Goal: Transaction & Acquisition: Purchase product/service

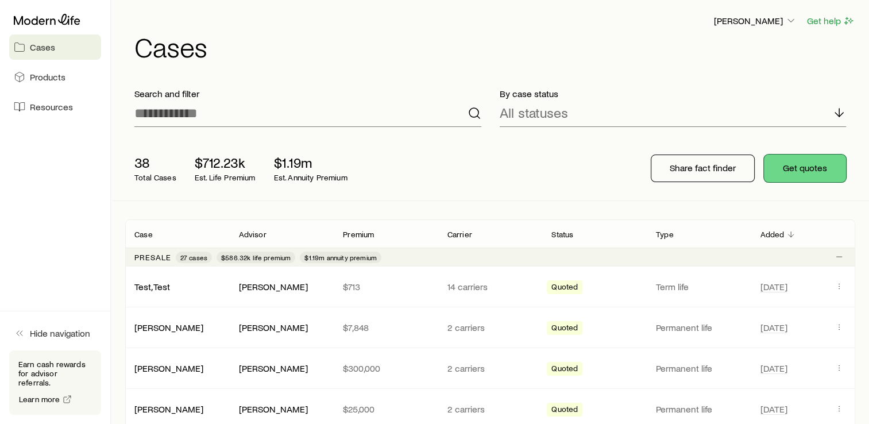
click at [787, 171] on button "Get quotes" at bounding box center [805, 168] width 82 height 28
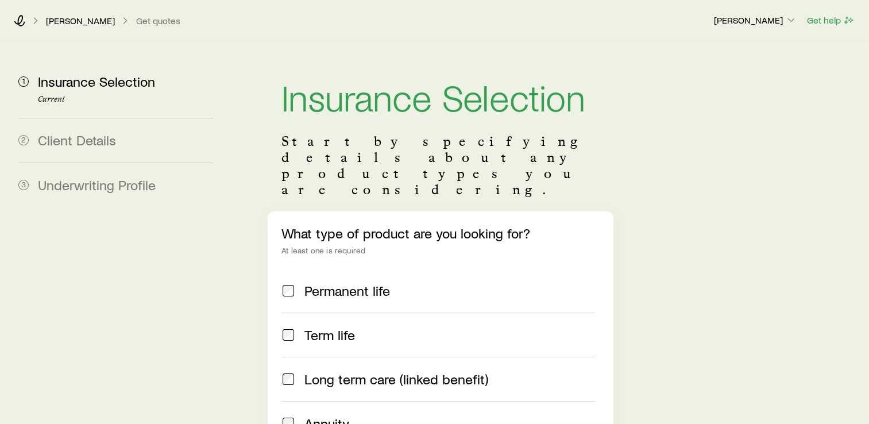
click at [294, 282] on span at bounding box center [288, 290] width 14 height 16
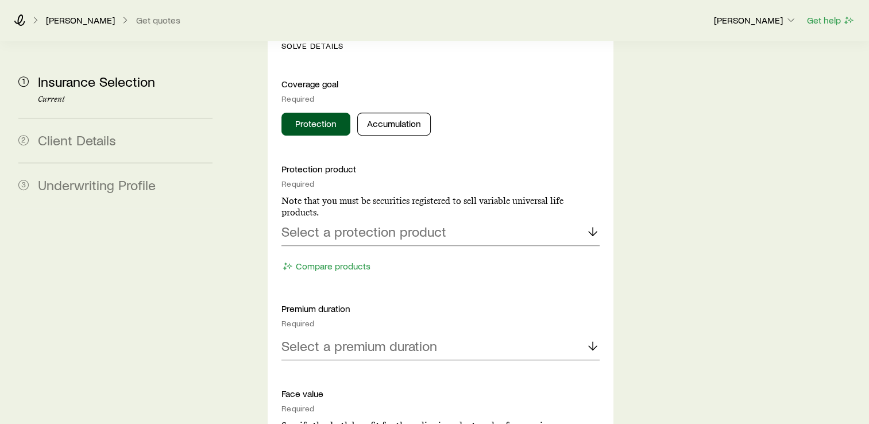
scroll to position [524, 0]
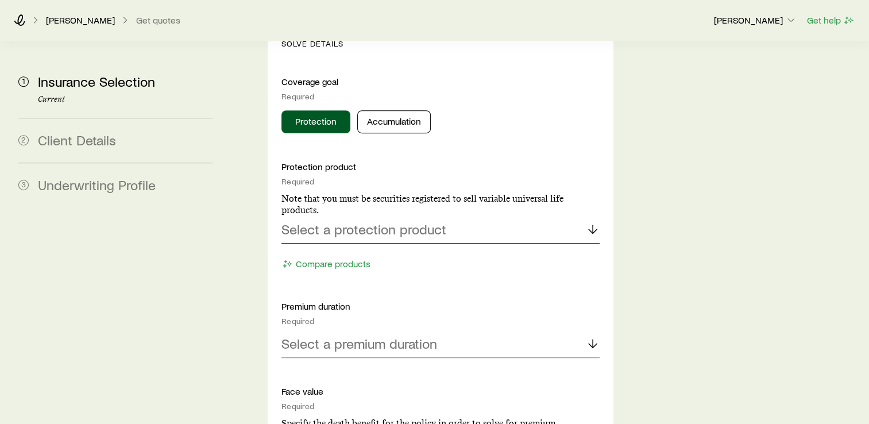
click at [347, 221] on p "Select a protection product" at bounding box center [363, 229] width 165 height 16
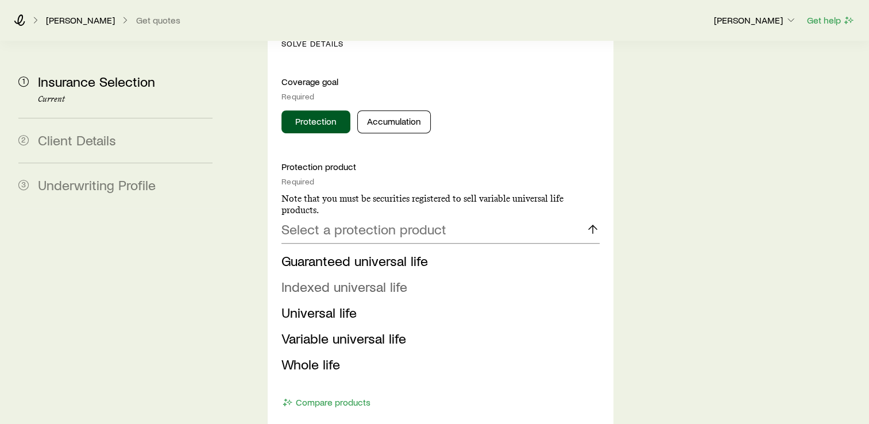
drag, startPoint x: 325, startPoint y: 260, endPoint x: 295, endPoint y: 251, distance: 31.6
click at [295, 278] on span "Indexed universal life" at bounding box center [344, 286] width 126 height 17
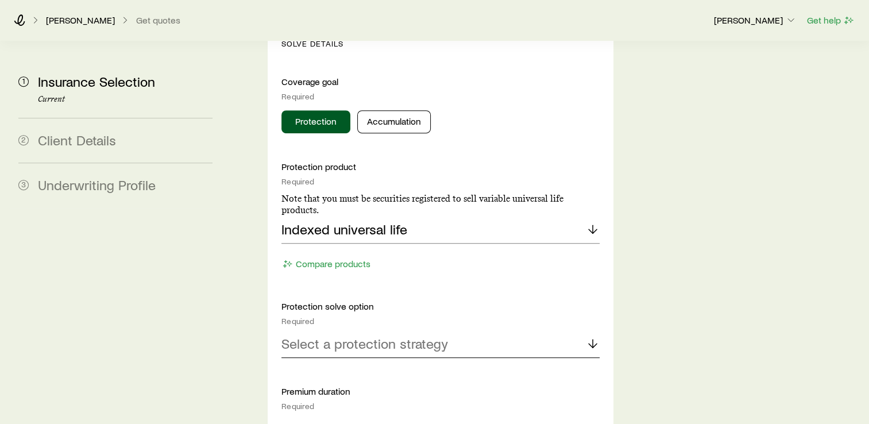
click at [340, 335] on p "Select a protection strategy" at bounding box center [364, 343] width 166 height 16
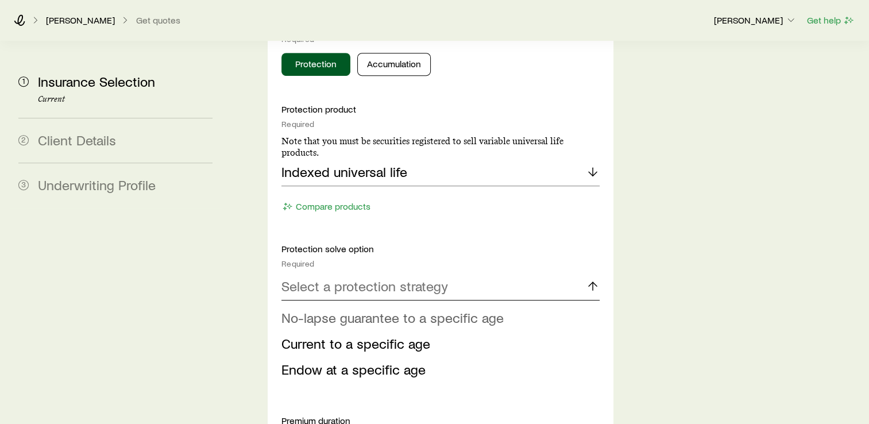
scroll to position [598, 0]
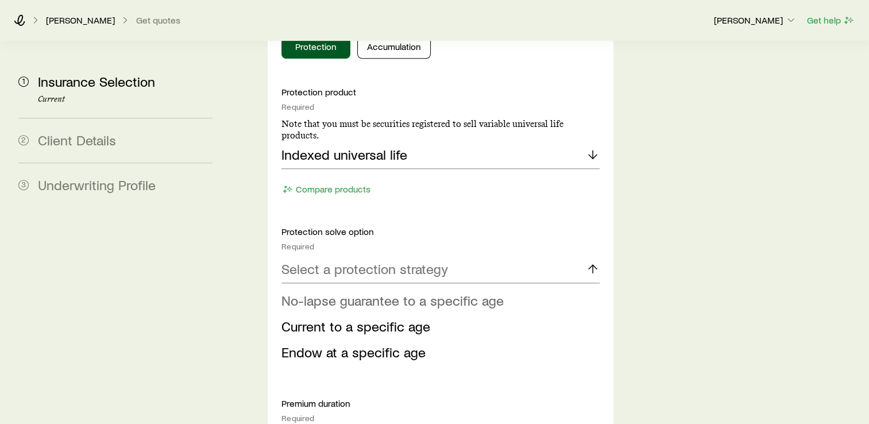
click at [327, 292] on span "No-lapse guarantee to a specific age" at bounding box center [392, 300] width 222 height 17
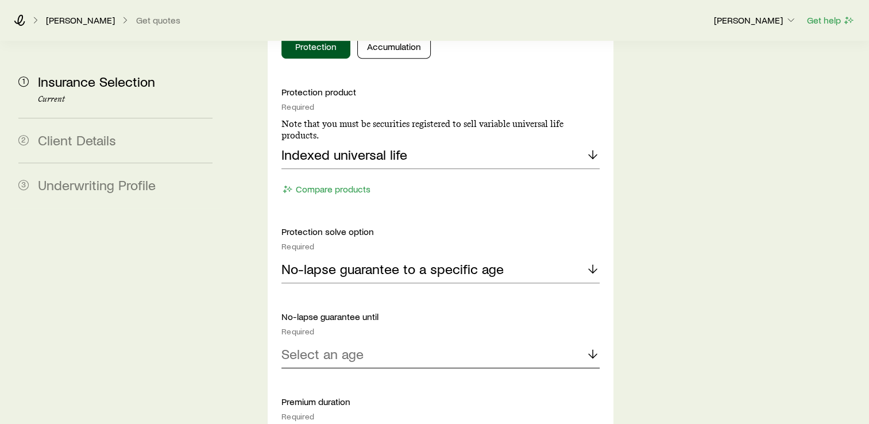
click at [346, 346] on p "Select an age" at bounding box center [322, 354] width 82 height 16
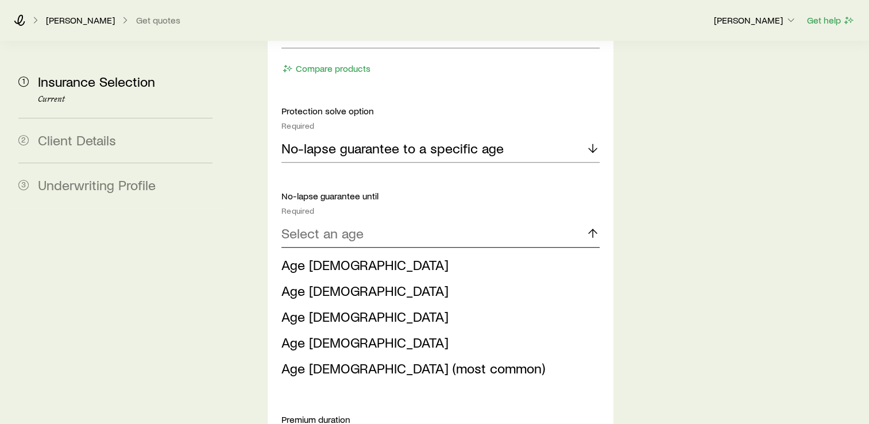
scroll to position [734, 0]
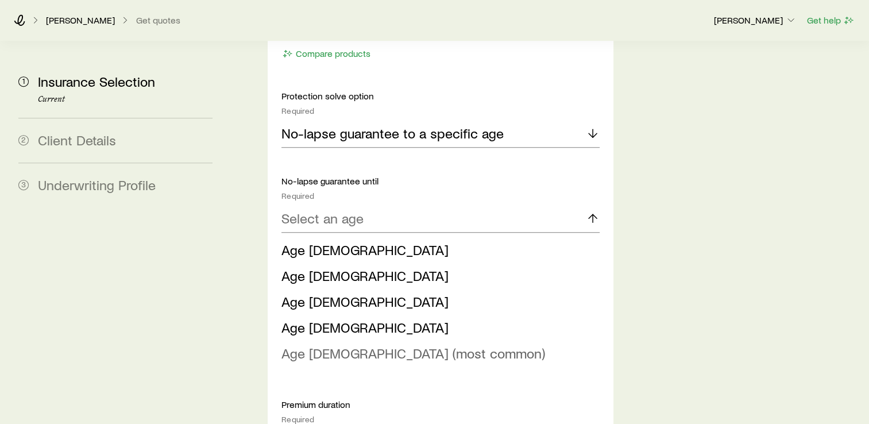
click at [320, 344] on span "Age [DEMOGRAPHIC_DATA] (most common)" at bounding box center [413, 352] width 264 height 17
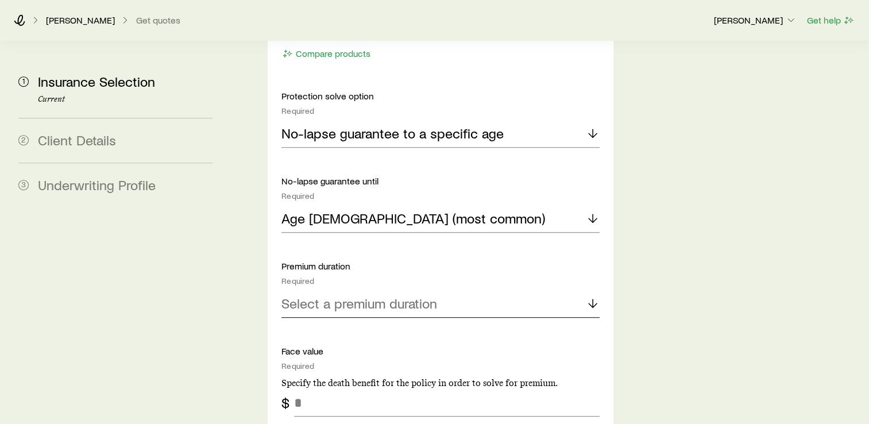
click at [360, 295] on p "Select a premium duration" at bounding box center [359, 303] width 156 height 16
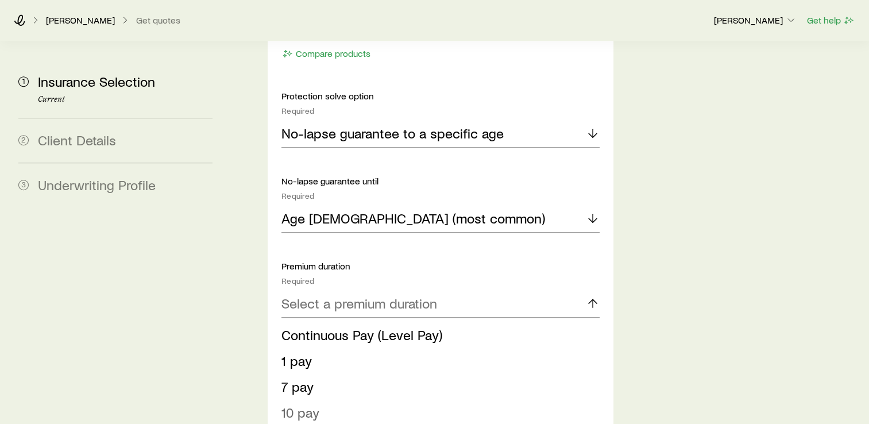
click at [299, 404] on span "10 pay" at bounding box center [300, 412] width 38 height 17
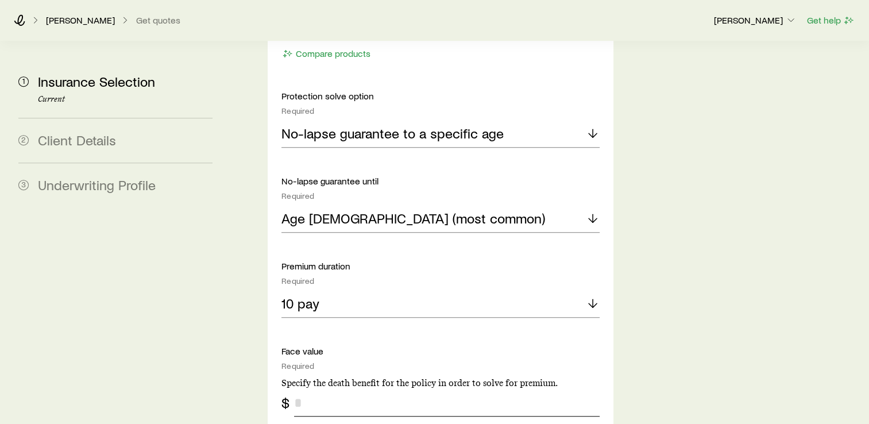
click at [322, 389] on input "tel" at bounding box center [446, 403] width 305 height 28
type input "*******"
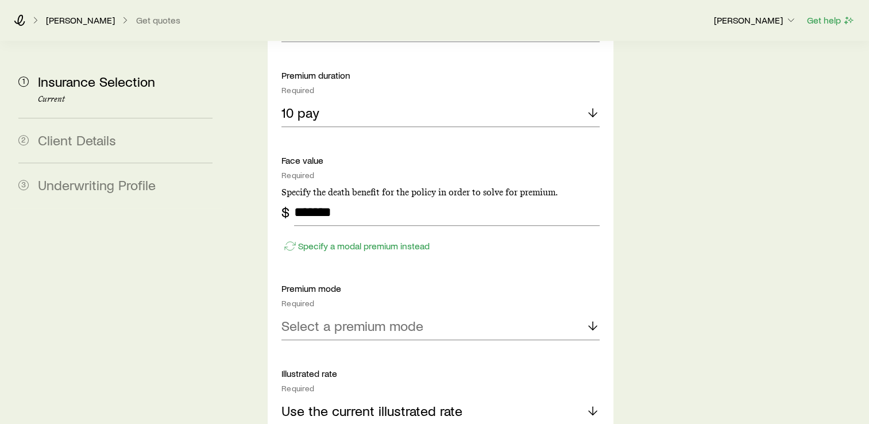
scroll to position [927, 0]
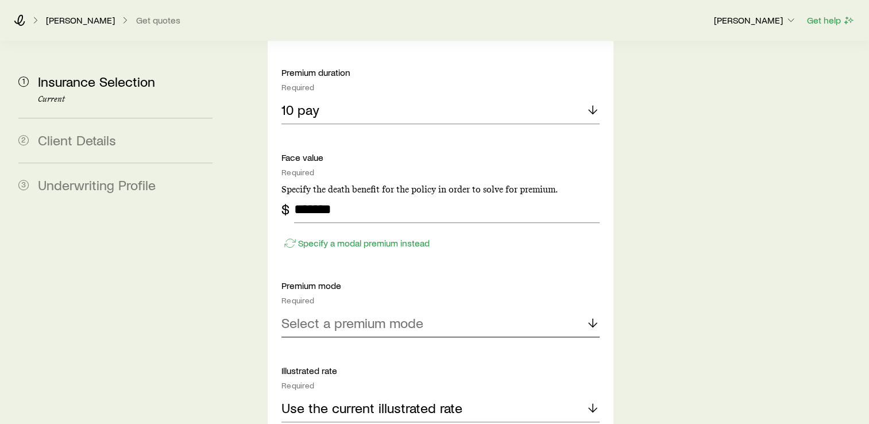
click at [312, 315] on p "Select a premium mode" at bounding box center [352, 323] width 142 height 16
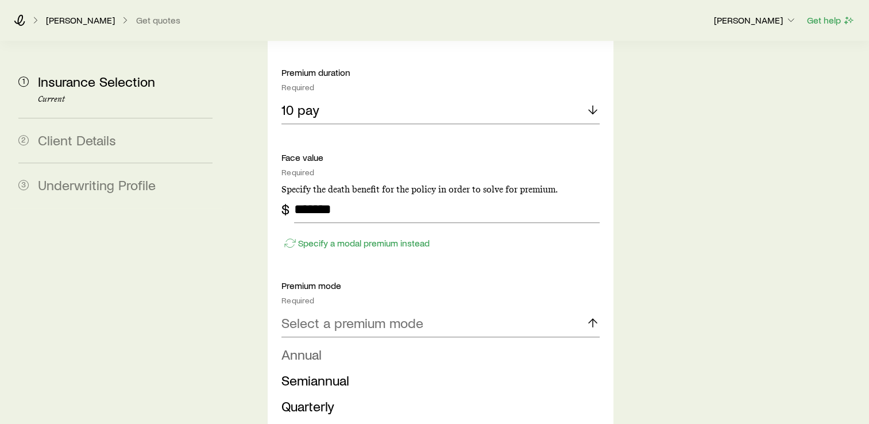
click at [310, 346] on span "Annual" at bounding box center [301, 354] width 40 height 17
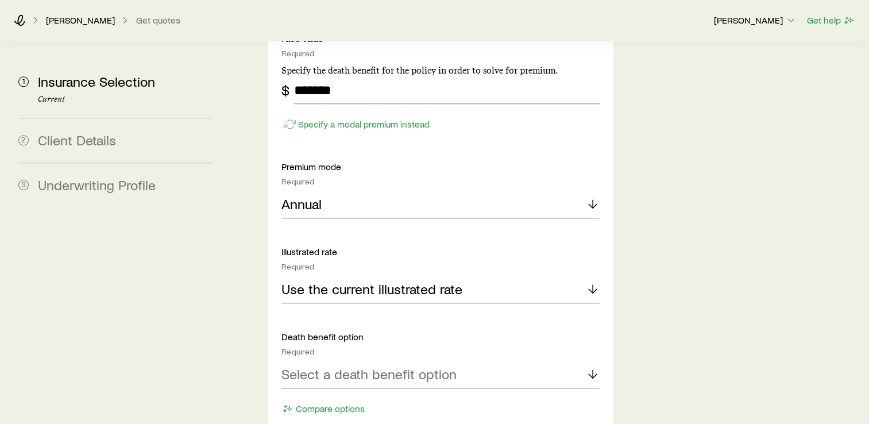
scroll to position [1047, 0]
click at [323, 280] on p "Use the current illustrated rate" at bounding box center [371, 288] width 181 height 16
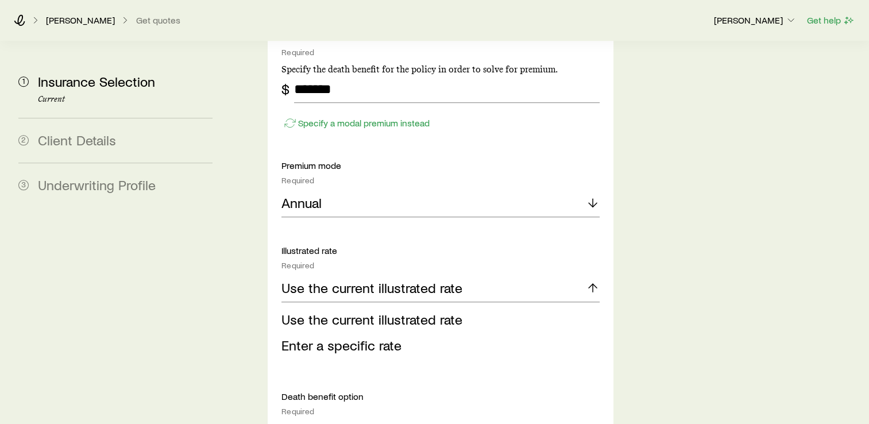
click at [277, 293] on div "Solve Details Coverage goal Required Protection Accumulation Protection product…" at bounding box center [441, 159] width 346 height 1314
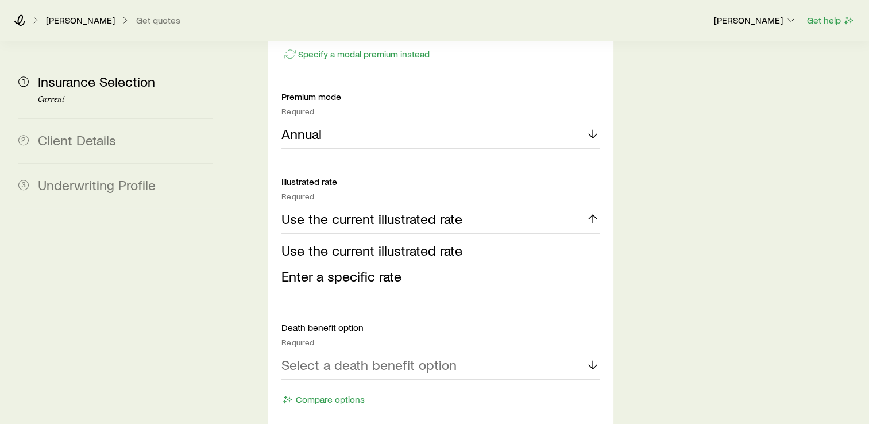
scroll to position [1151, 0]
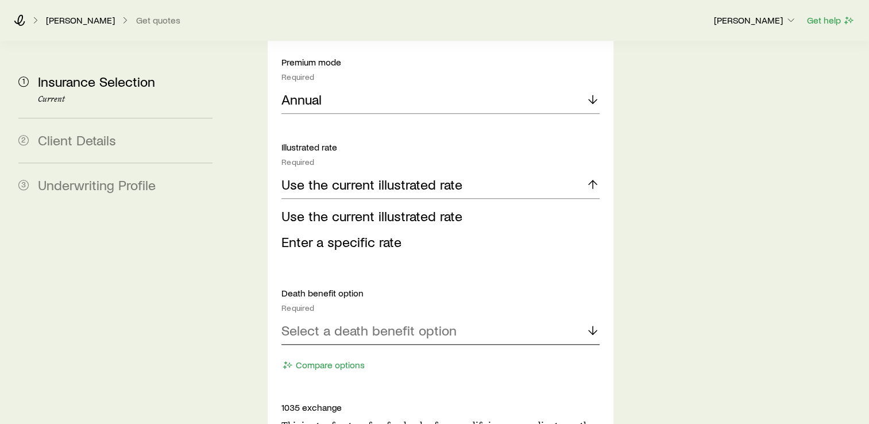
click at [336, 322] on p "Select a death benefit option" at bounding box center [368, 330] width 175 height 16
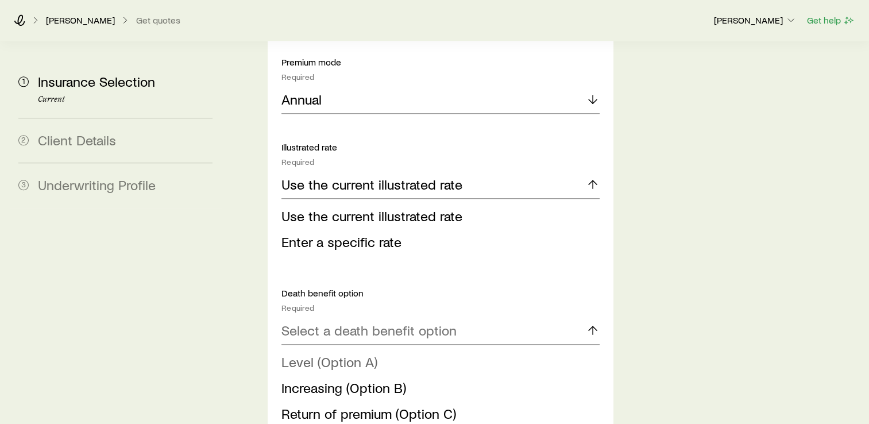
click at [309, 353] on span "Level (Option A)" at bounding box center [329, 361] width 96 height 17
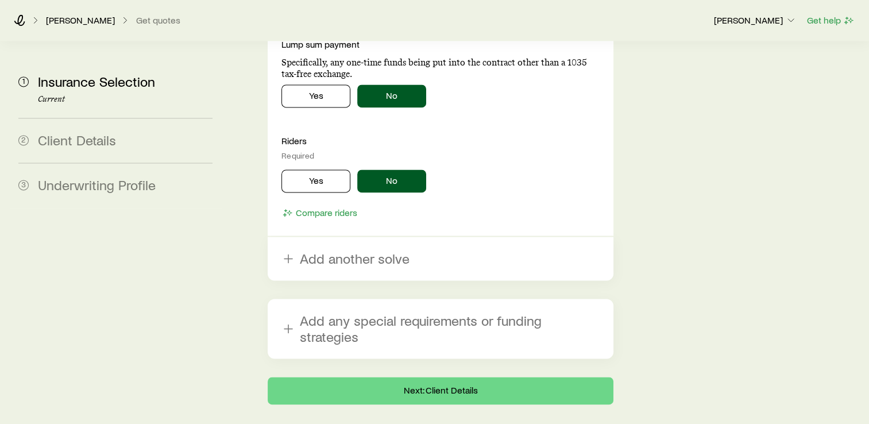
scroll to position [1651, 0]
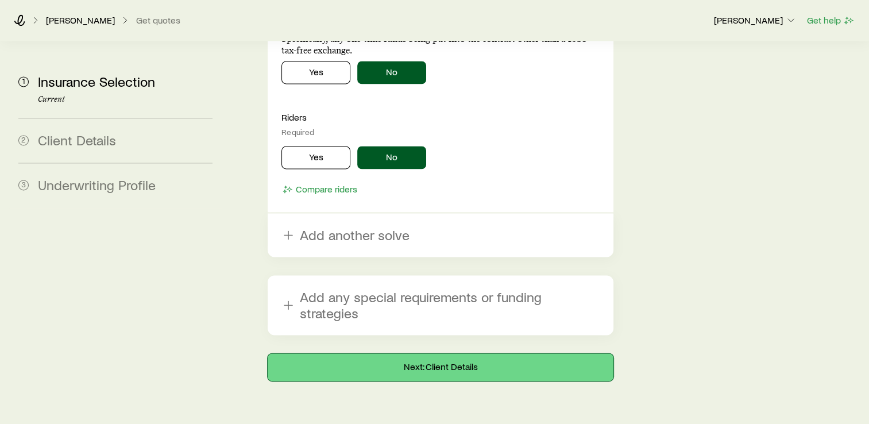
click at [359, 353] on button "Next: Client Details" at bounding box center [441, 367] width 346 height 28
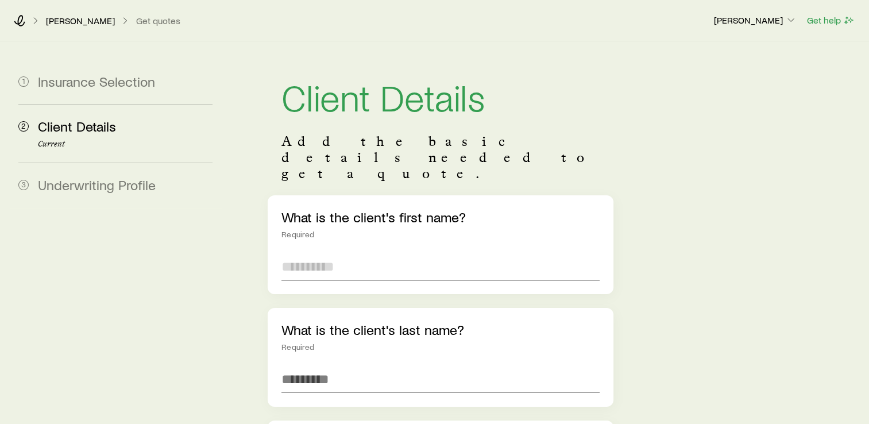
click at [301, 253] on input "text" at bounding box center [440, 267] width 318 height 28
type input "*******"
click at [303, 365] on input "text" at bounding box center [440, 379] width 318 height 28
type input "*******"
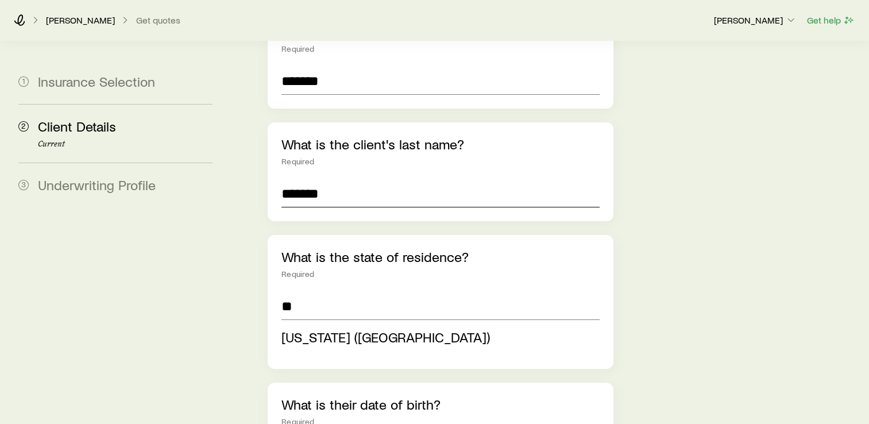
scroll to position [186, 0]
type input "**********"
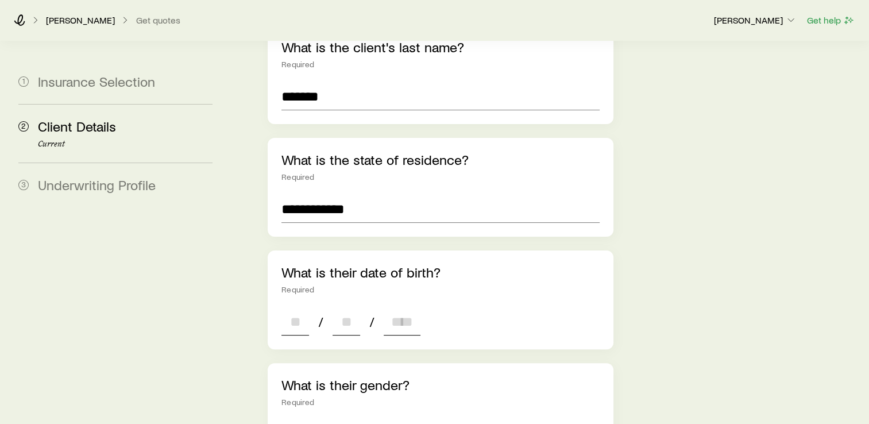
click at [290, 308] on input at bounding box center [295, 322] width 28 height 28
type input "**"
type input "****"
type input "*"
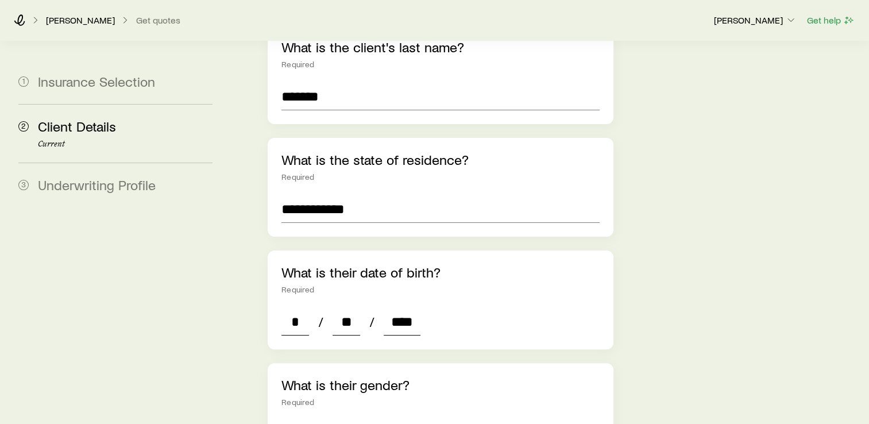
type input "****"
click at [273, 324] on div "**********" at bounding box center [441, 390] width 346 height 955
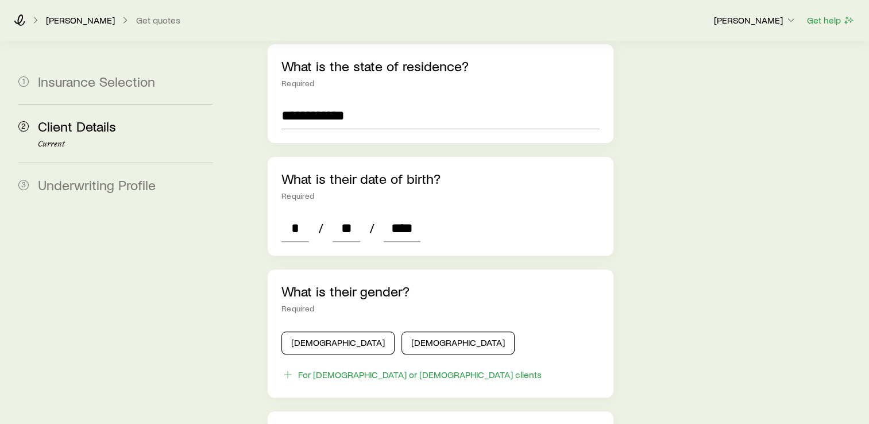
scroll to position [377, 0]
click at [401, 331] on button "[DEMOGRAPHIC_DATA]" at bounding box center [457, 342] width 113 height 23
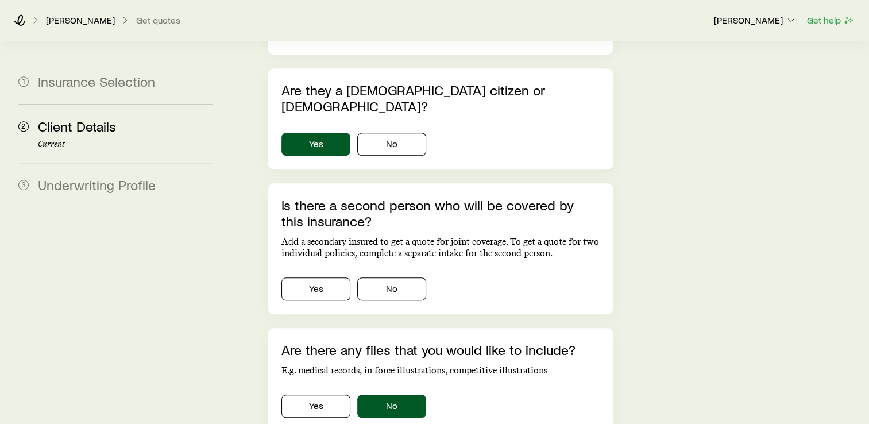
scroll to position [720, 0]
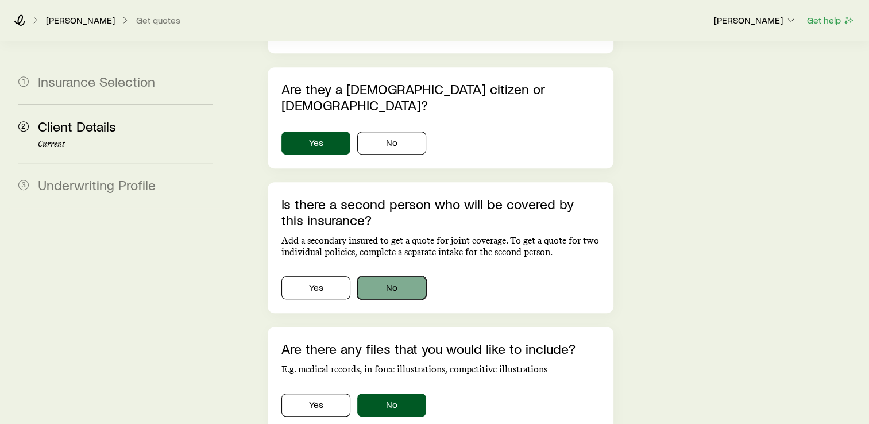
click at [401, 276] on button "No" at bounding box center [391, 287] width 69 height 23
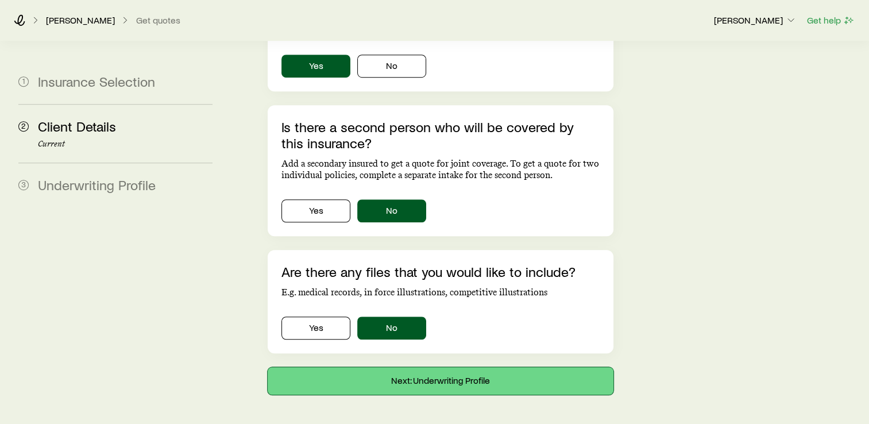
click at [427, 367] on button "Next: Underwriting Profile" at bounding box center [441, 381] width 346 height 28
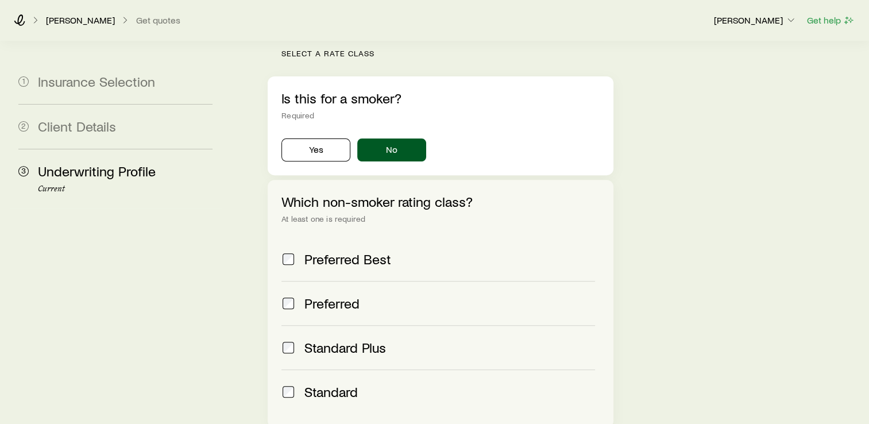
scroll to position [539, 0]
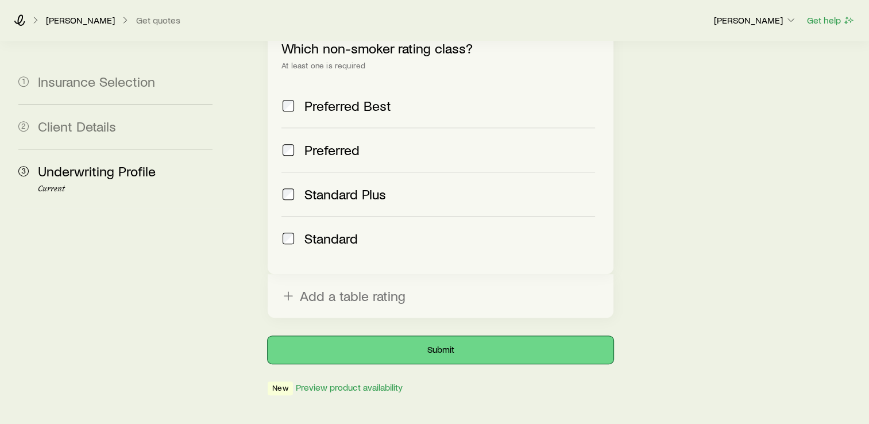
click at [423, 336] on button "Submit" at bounding box center [441, 350] width 346 height 28
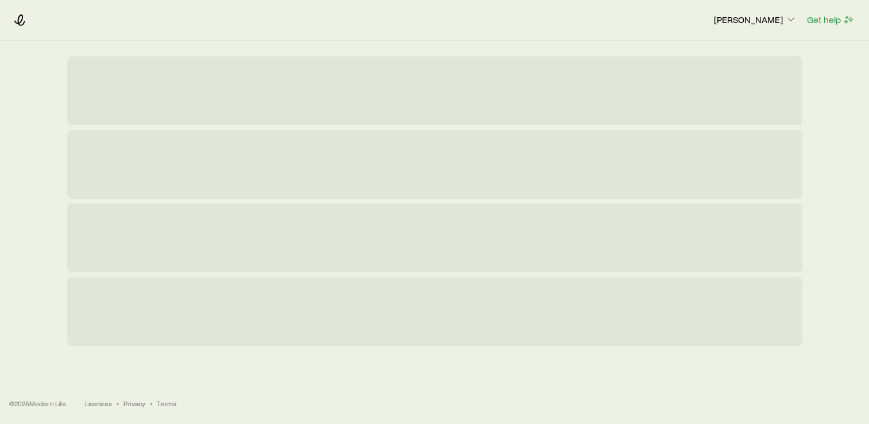
scroll to position [0, 0]
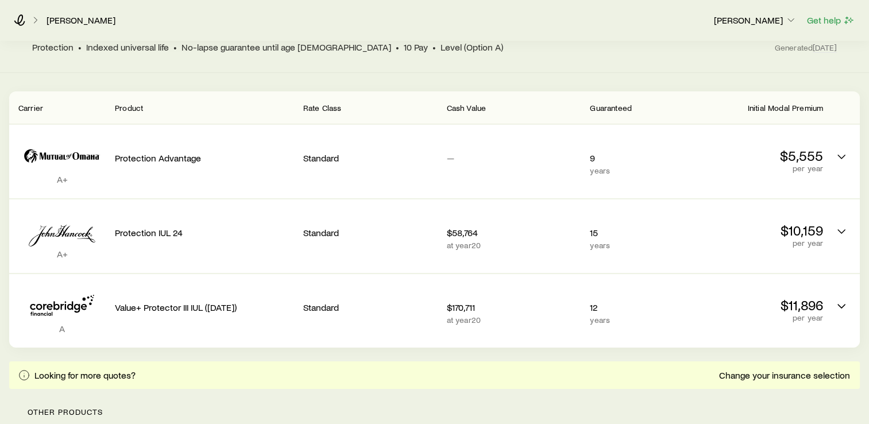
scroll to position [119, 0]
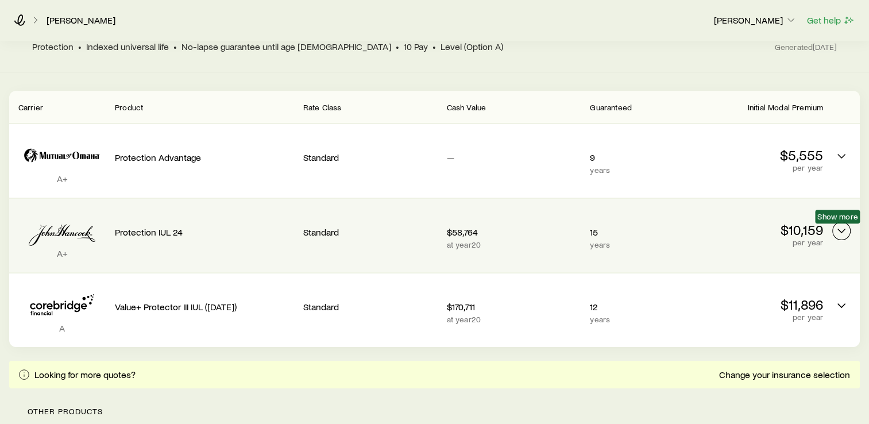
click at [832, 233] on button "Permanent quotes" at bounding box center [841, 231] width 18 height 18
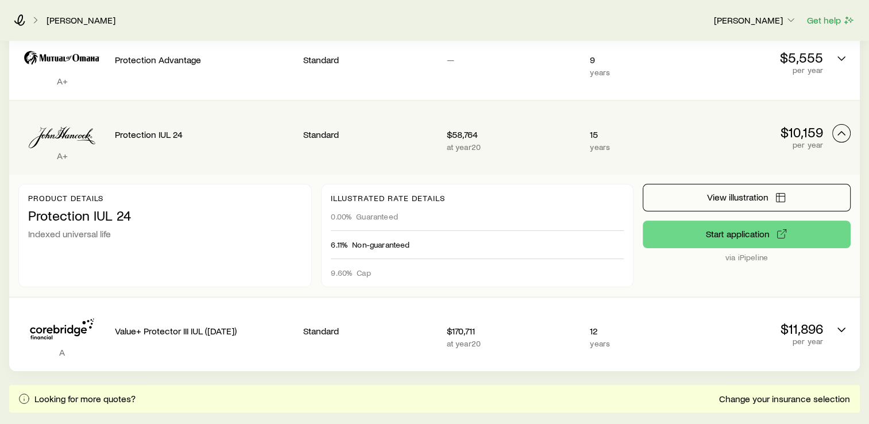
scroll to position [219, 0]
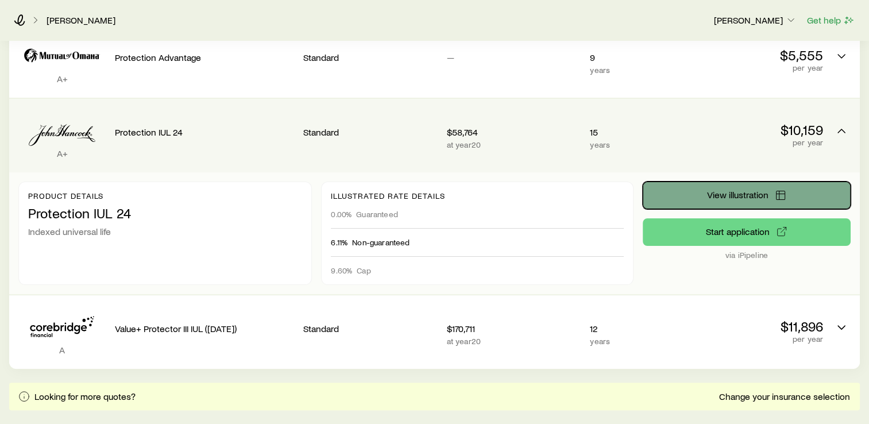
click at [694, 193] on button "View illustration" at bounding box center [746, 195] width 208 height 28
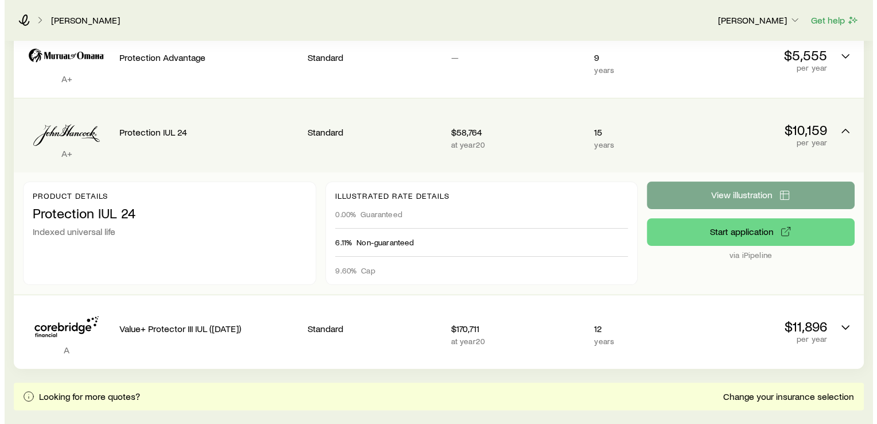
scroll to position [0, 0]
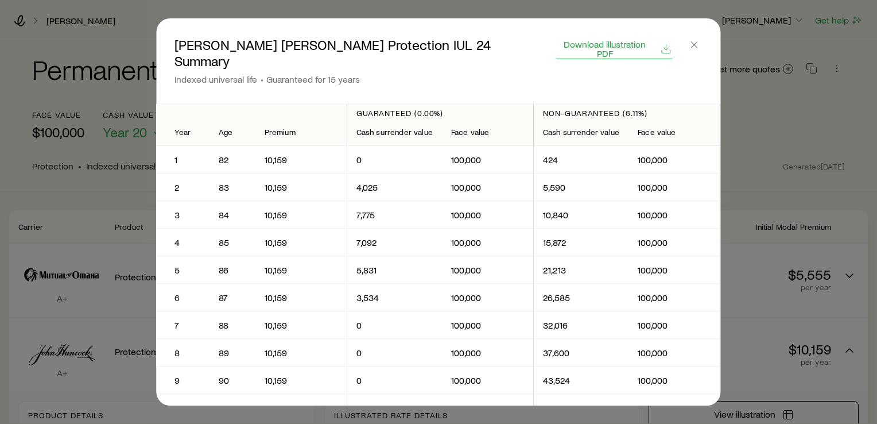
click at [604, 47] on span "Download illustration PDF" at bounding box center [604, 49] width 97 height 18
click at [700, 47] on icon "button" at bounding box center [694, 44] width 11 height 11
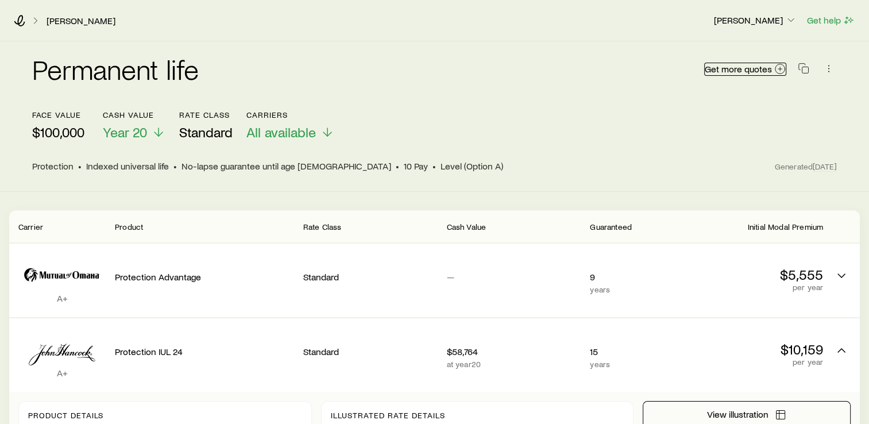
click at [727, 72] on span "Get more quotes" at bounding box center [737, 68] width 67 height 9
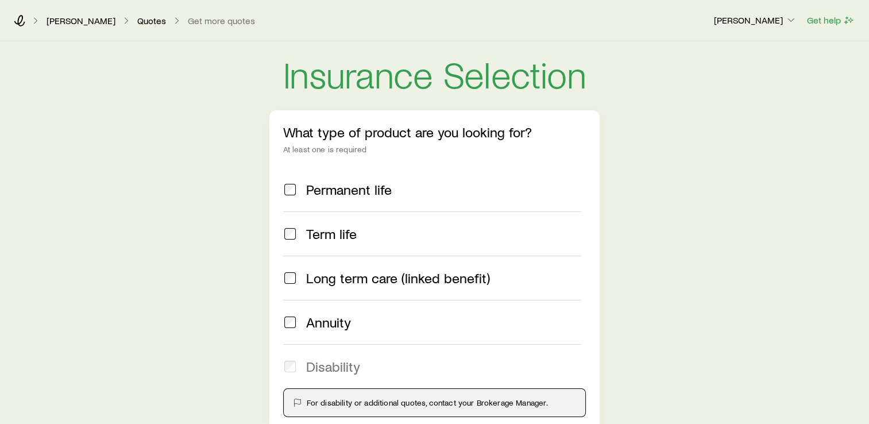
click at [308, 193] on span "Permanent life" at bounding box center [349, 189] width 86 height 16
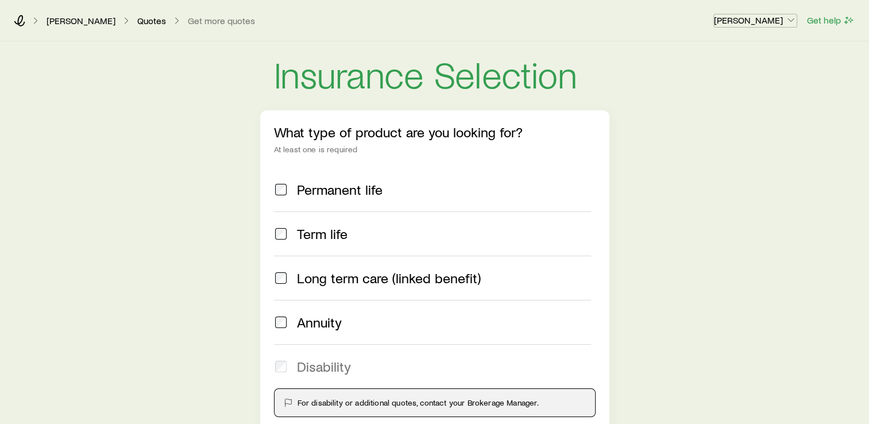
click at [769, 22] on p "[PERSON_NAME]" at bounding box center [755, 19] width 83 height 11
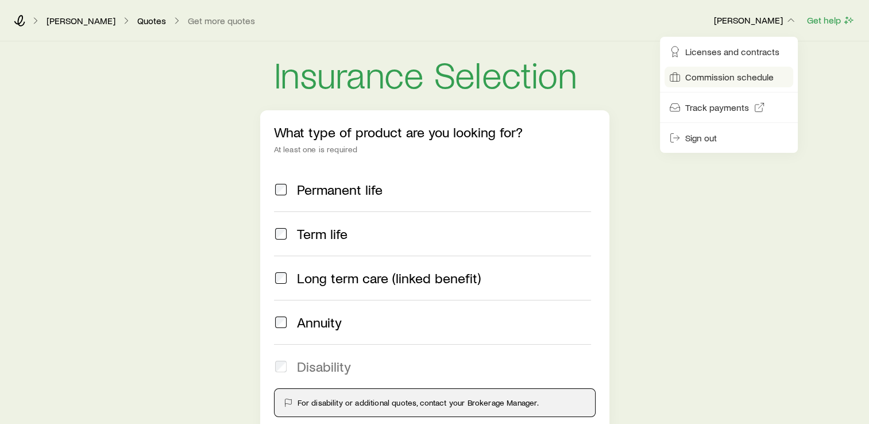
click at [723, 83] on link "Commission schedule" at bounding box center [728, 77] width 129 height 21
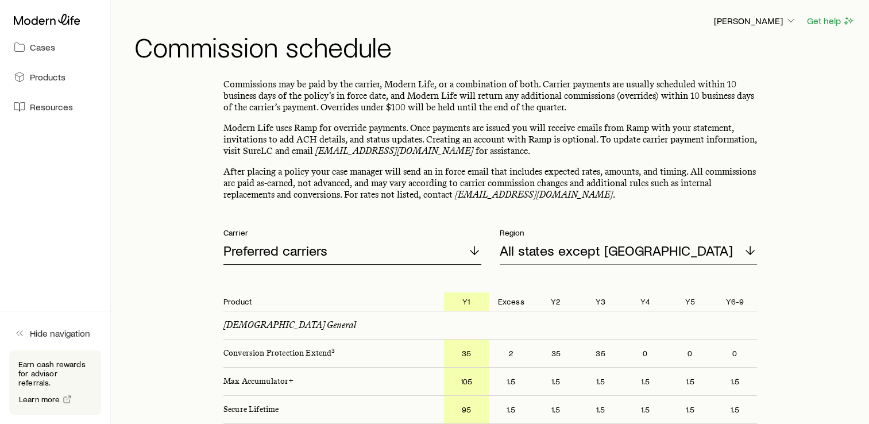
click at [408, 255] on div "Preferred carriers" at bounding box center [352, 251] width 258 height 28
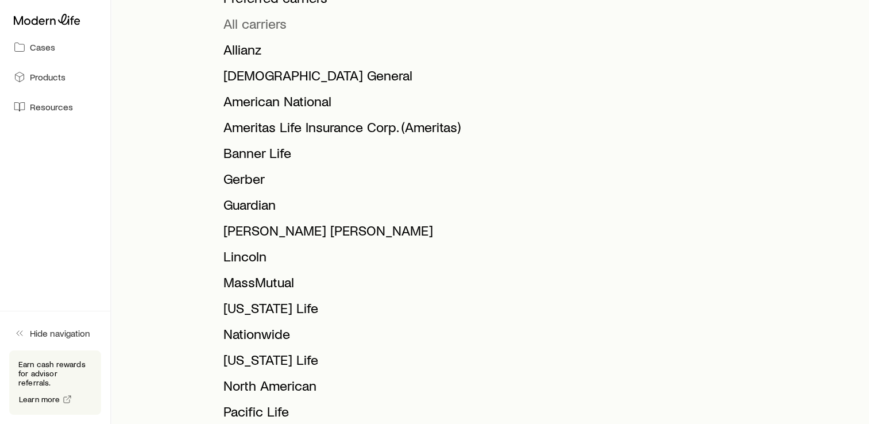
scroll to position [285, 0]
click at [287, 232] on span "[PERSON_NAME] [PERSON_NAME]" at bounding box center [328, 229] width 210 height 17
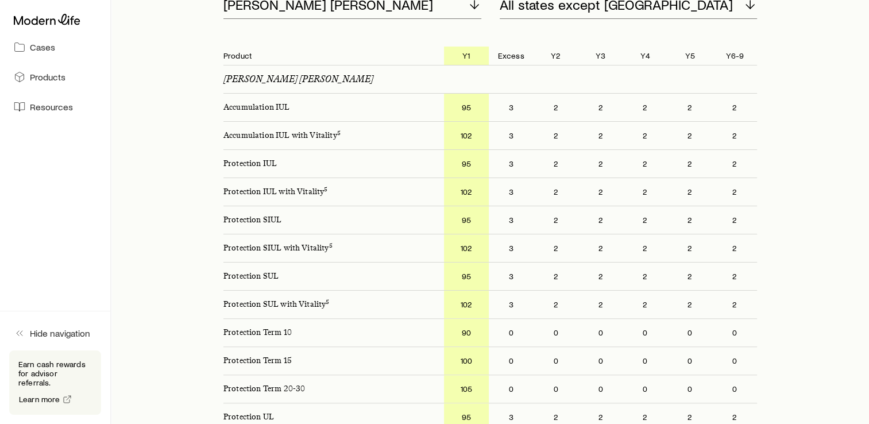
scroll to position [241, 0]
